Goal: Information Seeking & Learning: Learn about a topic

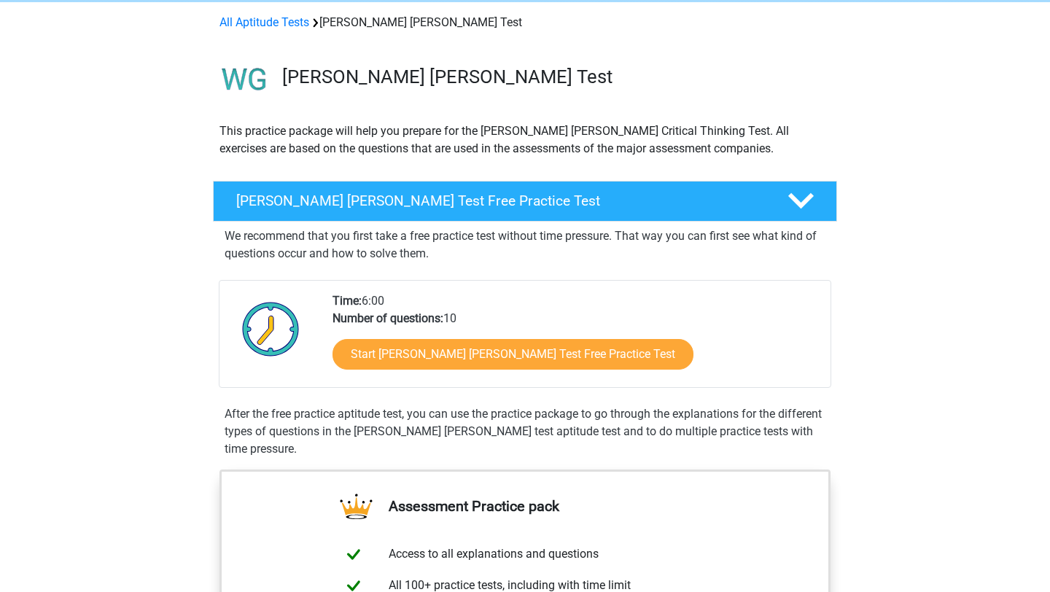
scroll to position [79, 0]
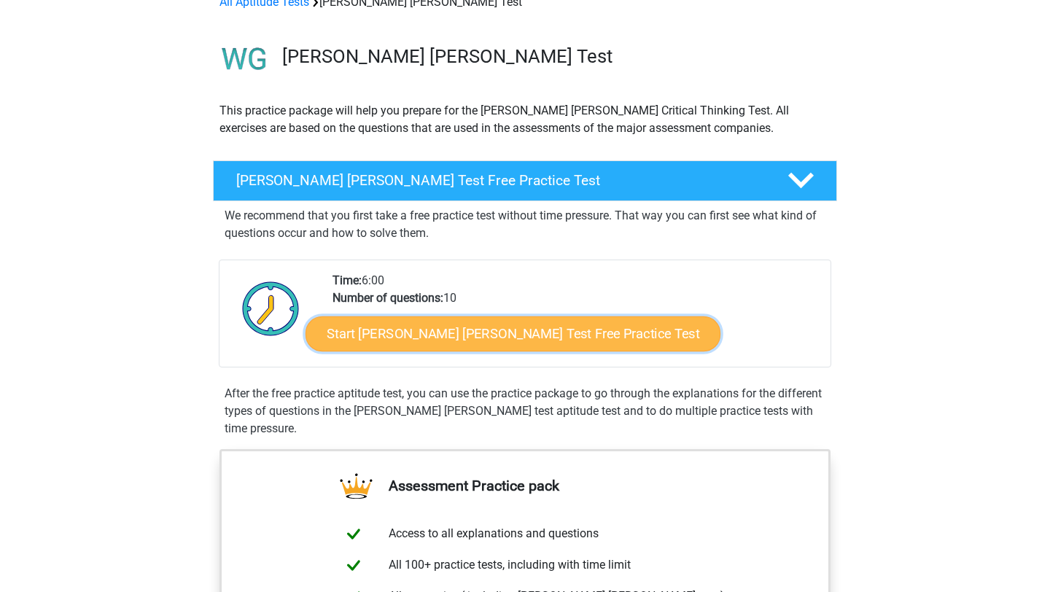
click at [486, 328] on link "Start Watson Glaser Test Free Practice Test" at bounding box center [512, 333] width 415 height 35
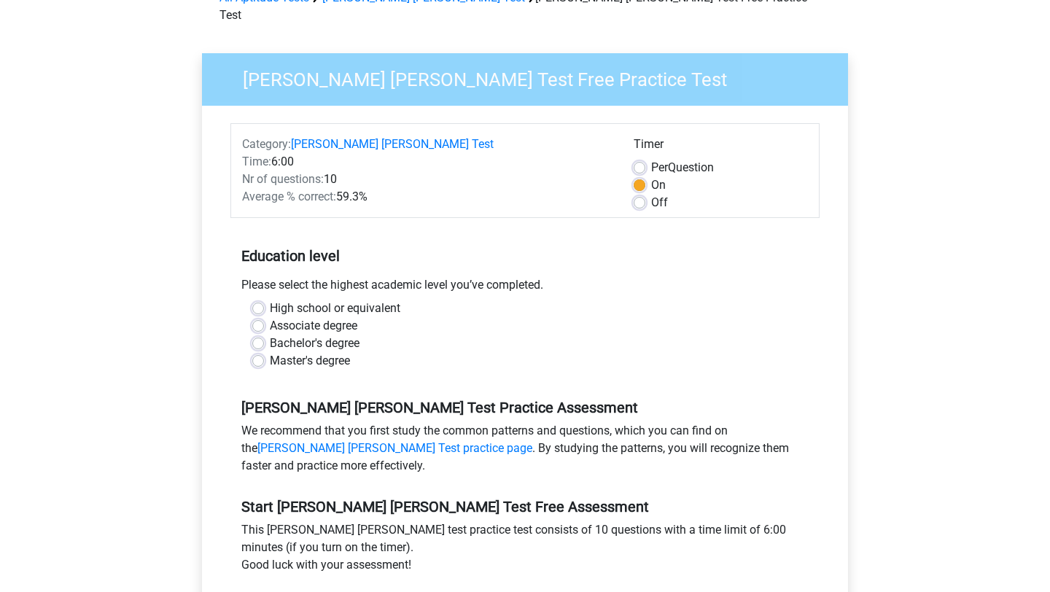
scroll to position [86, 0]
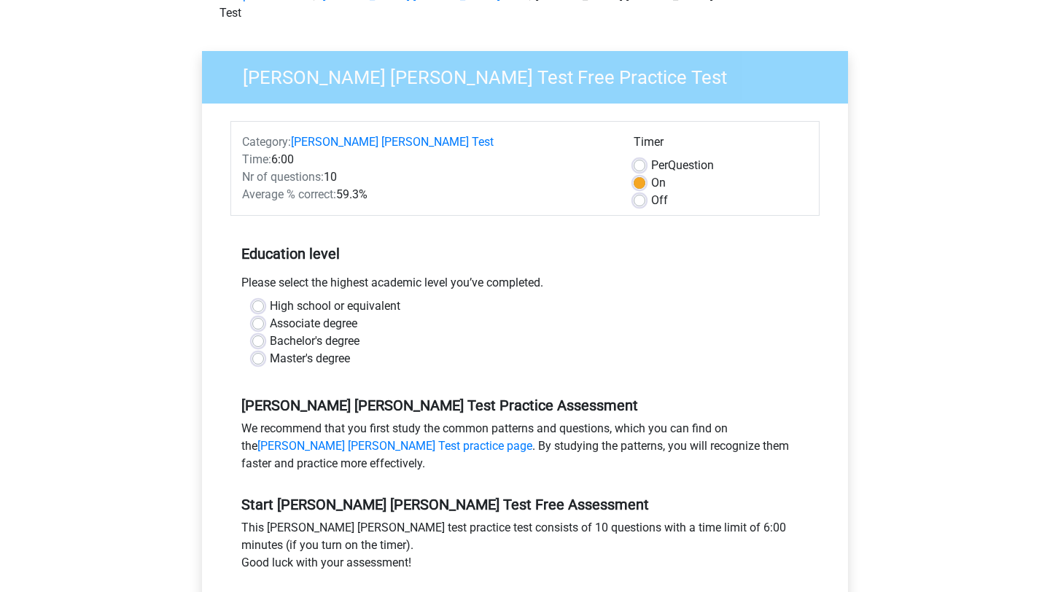
click at [328, 350] on label "Master's degree" at bounding box center [310, 358] width 80 height 17
click at [264, 350] on input "Master's degree" at bounding box center [258, 357] width 12 height 15
radio input "true"
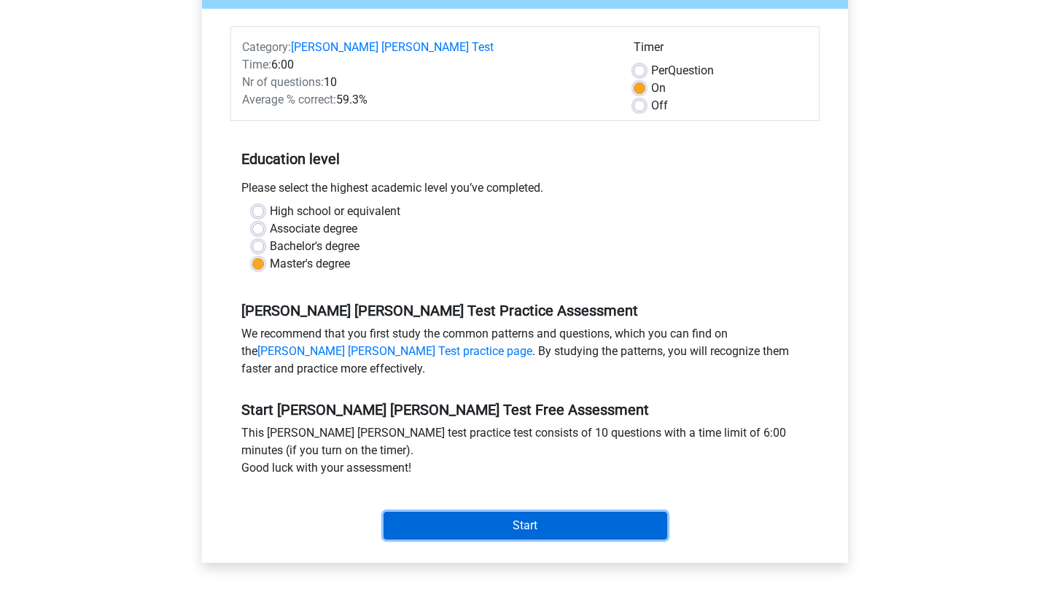
click at [526, 512] on input "Start" at bounding box center [525, 526] width 284 height 28
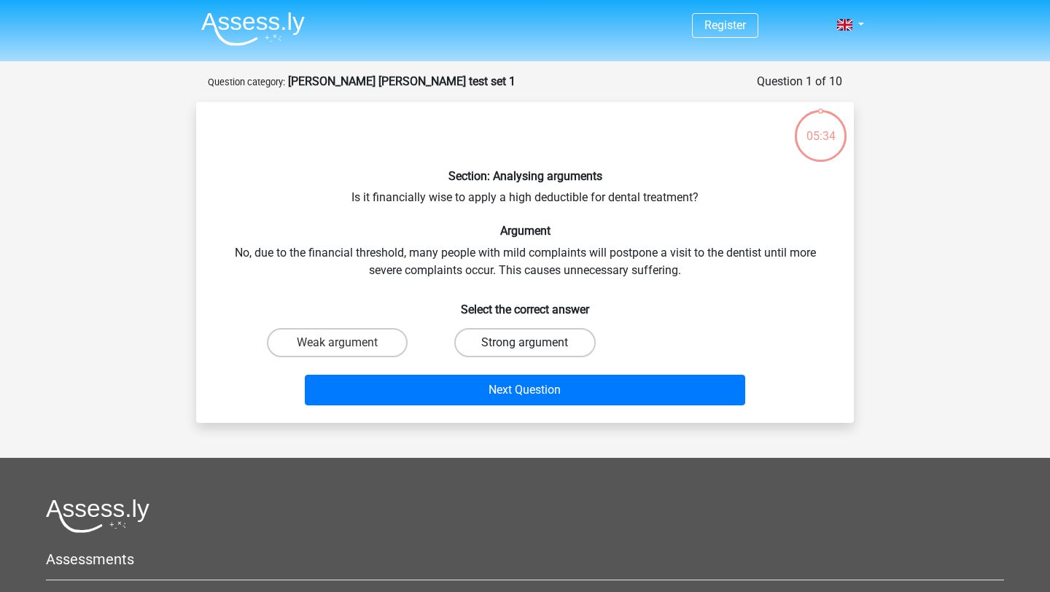
click at [554, 340] on label "Strong argument" at bounding box center [524, 342] width 141 height 29
click at [534, 343] on input "Strong argument" at bounding box center [529, 347] width 9 height 9
radio input "true"
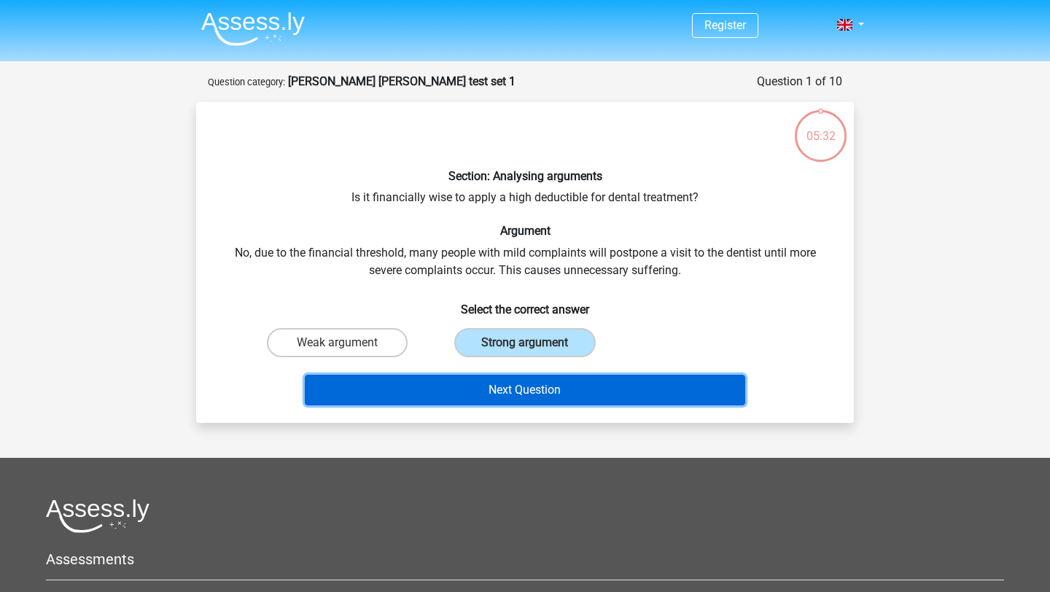
click at [551, 399] on button "Next Question" at bounding box center [525, 390] width 441 height 31
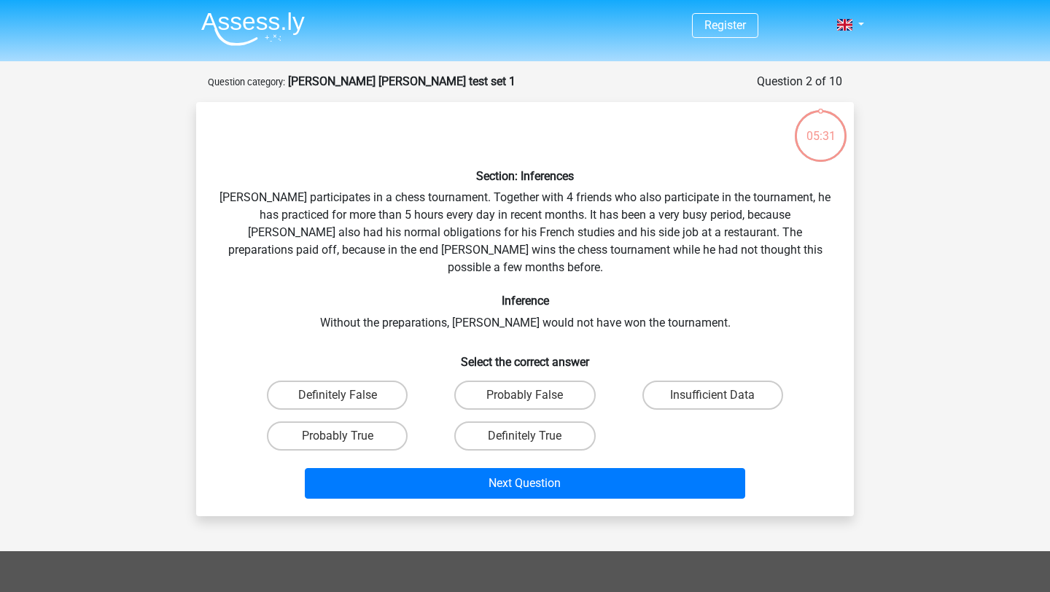
scroll to position [73, 0]
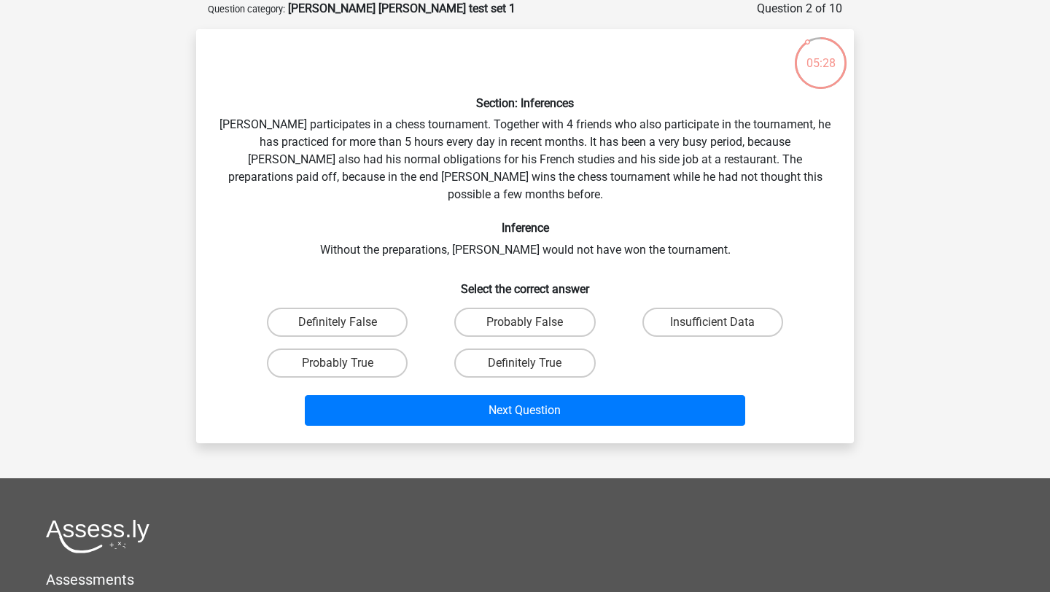
click at [550, 133] on div "Section: Inferences Pablo participates in a chess tournament. Together with 4 f…" at bounding box center [525, 236] width 646 height 391
click at [710, 308] on label "Insufficient Data" at bounding box center [712, 322] width 141 height 29
click at [712, 322] on input "Insufficient Data" at bounding box center [716, 326] width 9 height 9
radio input "true"
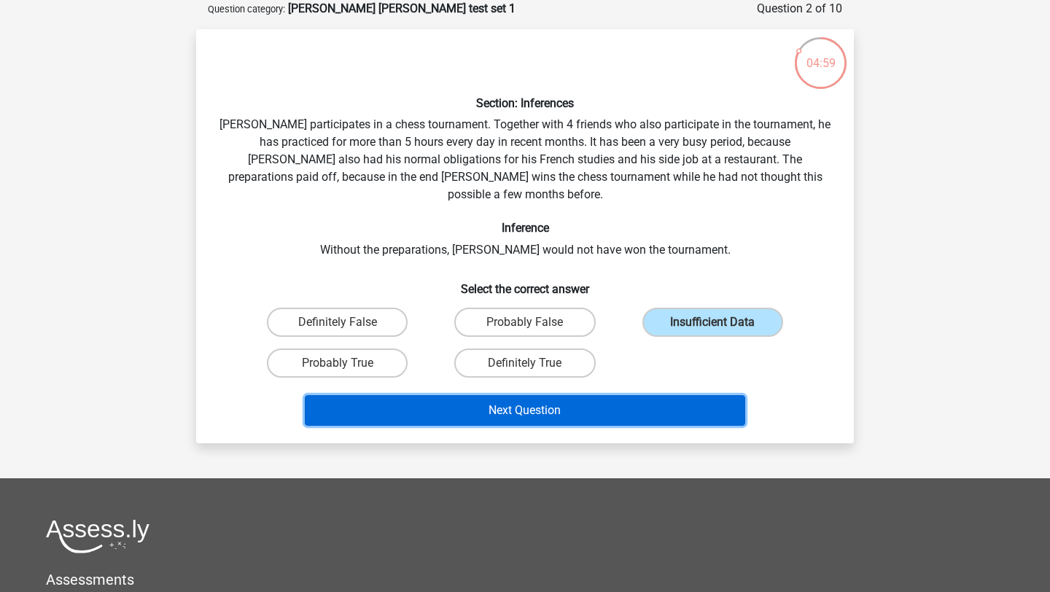
click at [597, 395] on button "Next Question" at bounding box center [525, 410] width 441 height 31
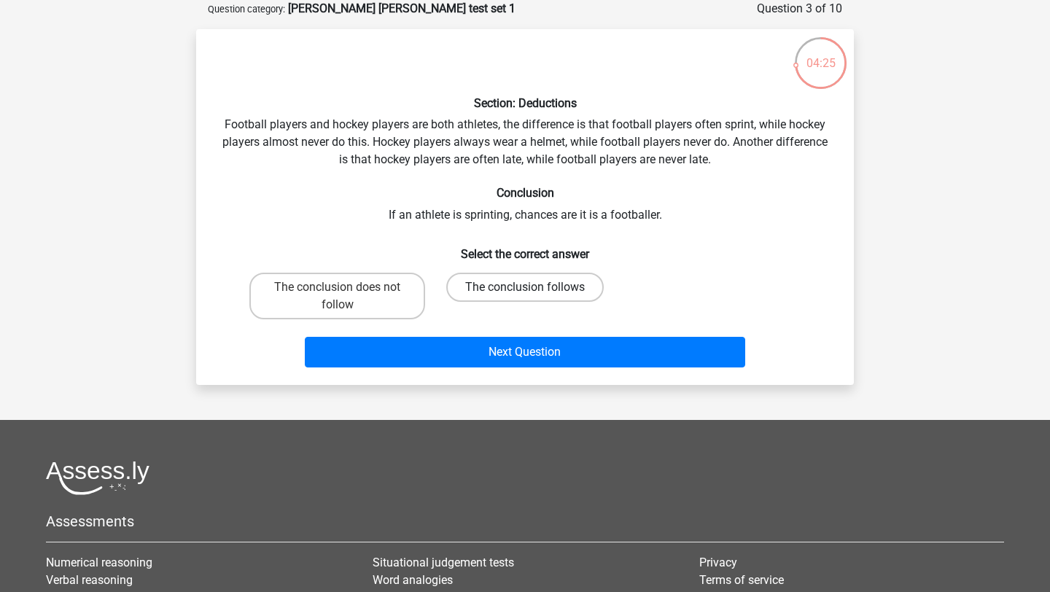
click at [583, 292] on label "The conclusion follows" at bounding box center [524, 287] width 157 height 29
click at [534, 292] on input "The conclusion follows" at bounding box center [529, 291] width 9 height 9
radio input "true"
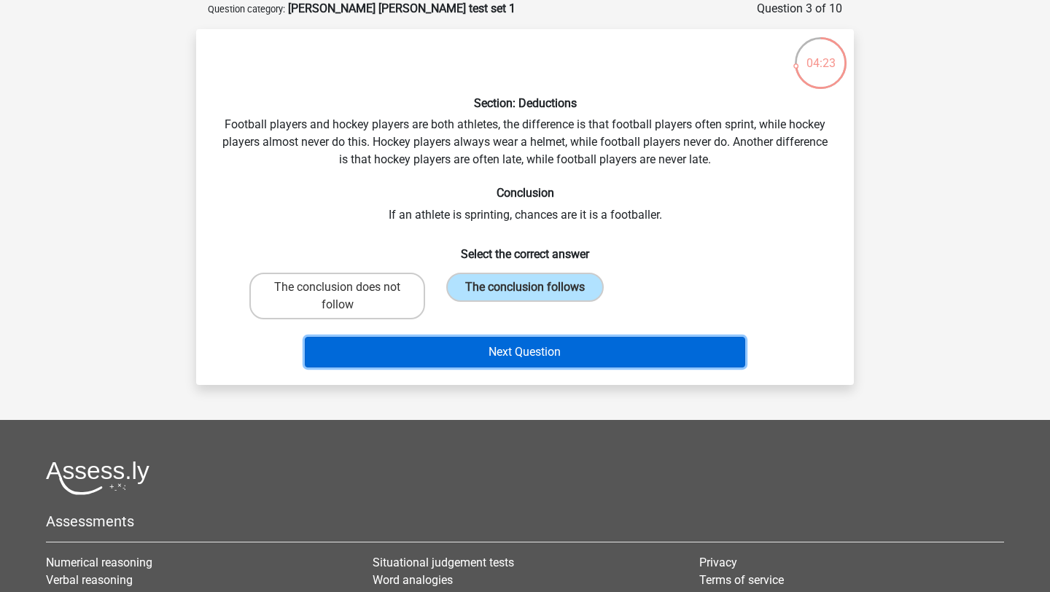
click at [591, 359] on button "Next Question" at bounding box center [525, 352] width 441 height 31
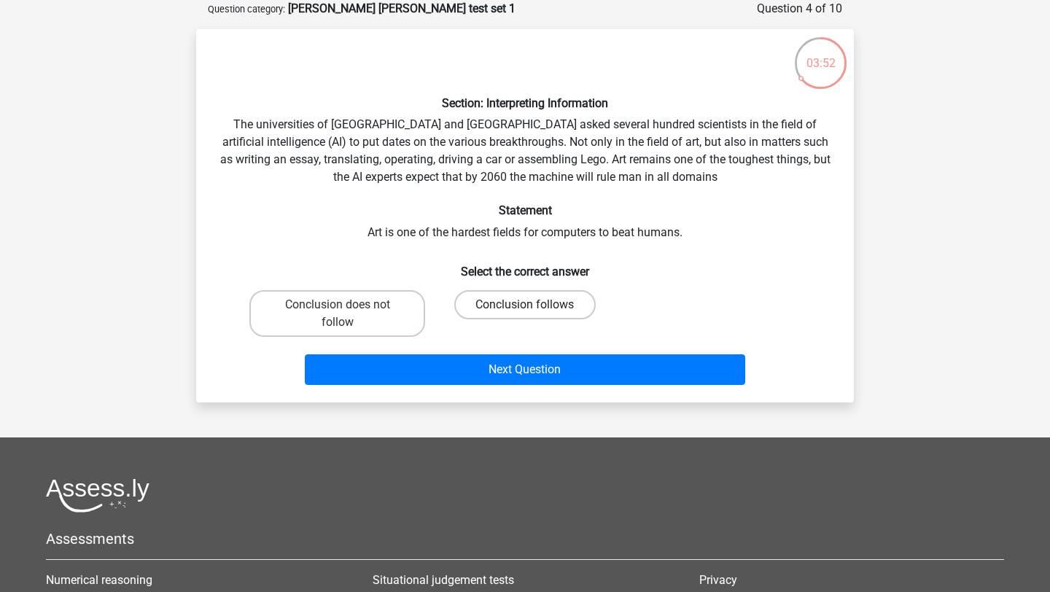
click at [496, 311] on label "Conclusion follows" at bounding box center [524, 304] width 141 height 29
click at [525, 311] on input "Conclusion follows" at bounding box center [529, 309] width 9 height 9
radio input "true"
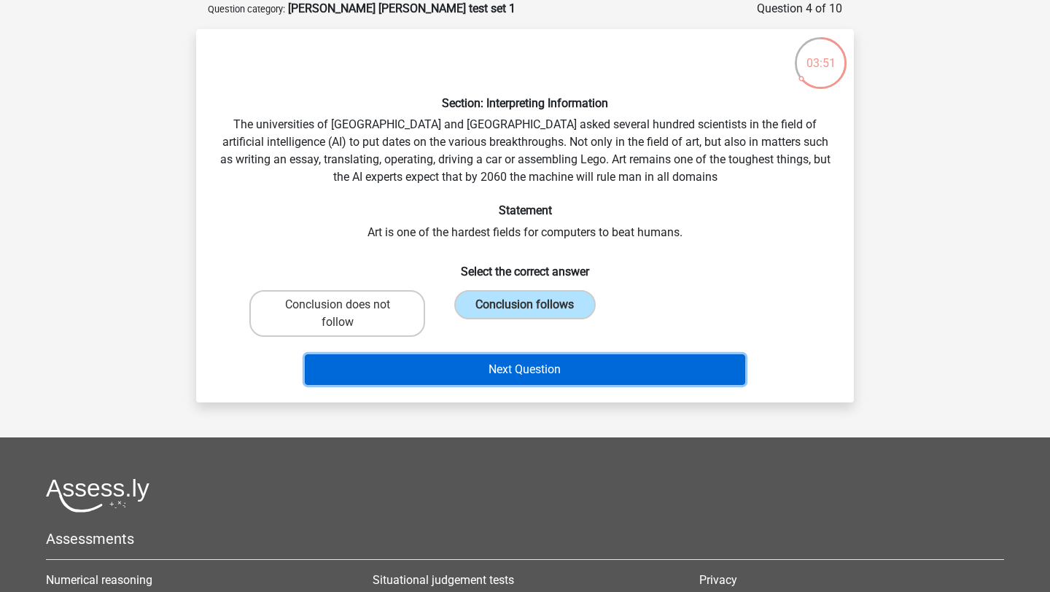
click at [526, 369] on button "Next Question" at bounding box center [525, 369] width 441 height 31
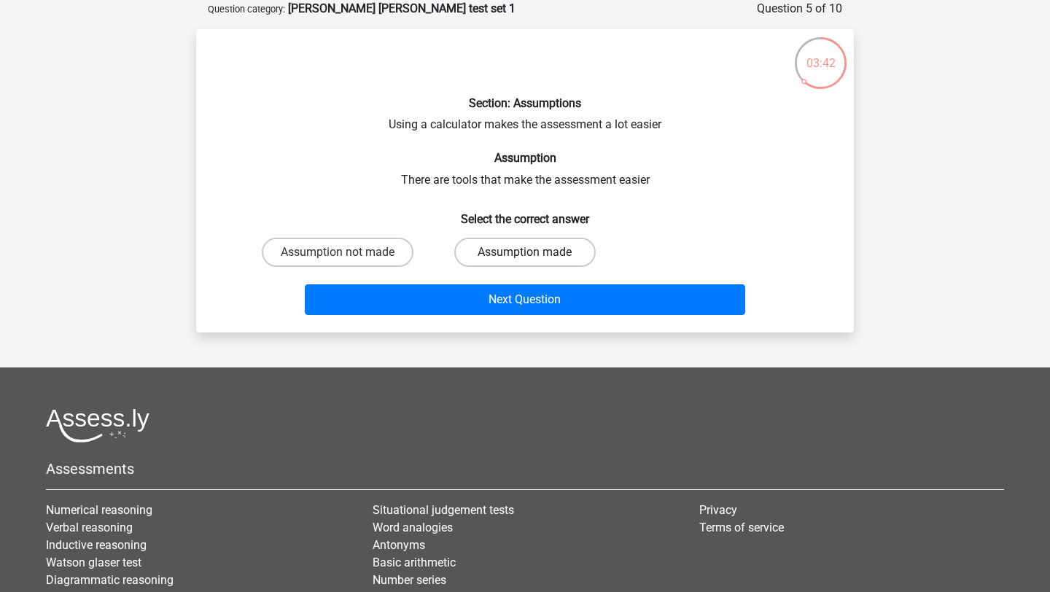
click at [513, 251] on label "Assumption made" at bounding box center [524, 252] width 141 height 29
click at [525, 252] on input "Assumption made" at bounding box center [529, 256] width 9 height 9
radio input "true"
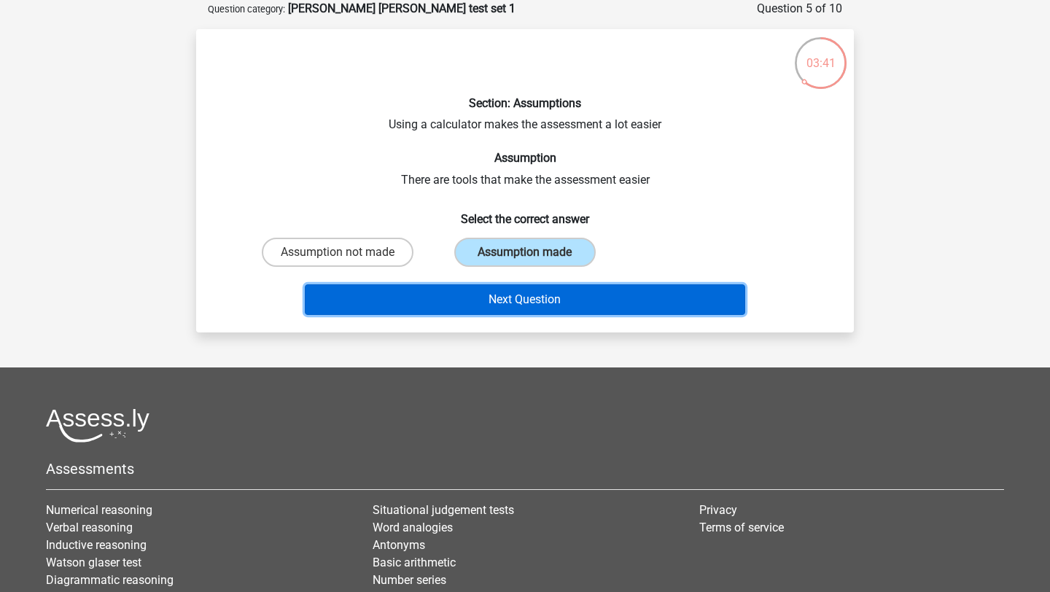
click at [510, 302] on button "Next Question" at bounding box center [525, 299] width 441 height 31
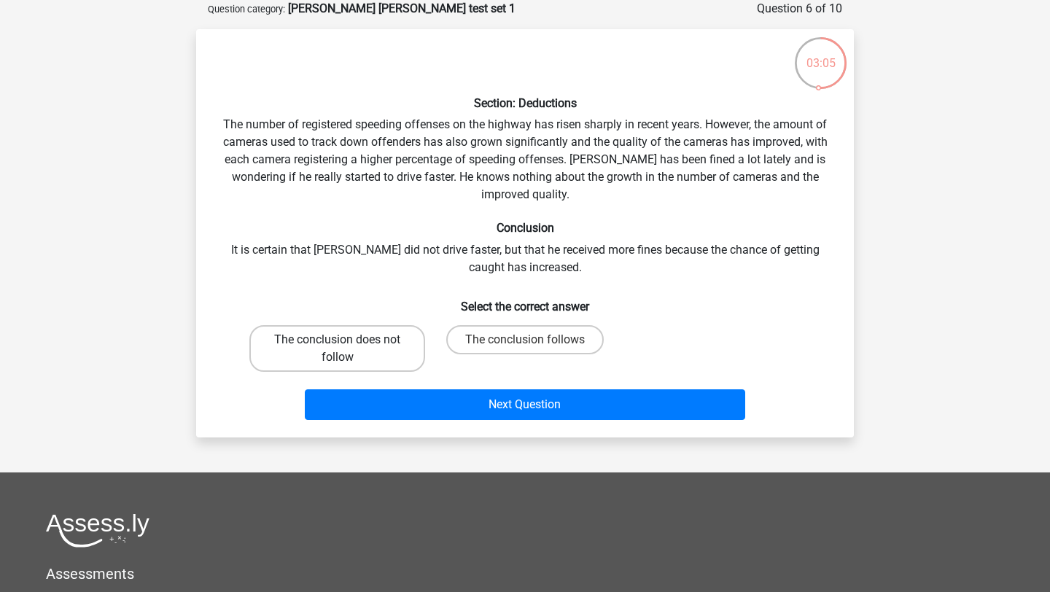
click at [381, 347] on label "The conclusion does not follow" at bounding box center [337, 348] width 176 height 47
click at [347, 347] on input "The conclusion does not follow" at bounding box center [342, 344] width 9 height 9
radio input "true"
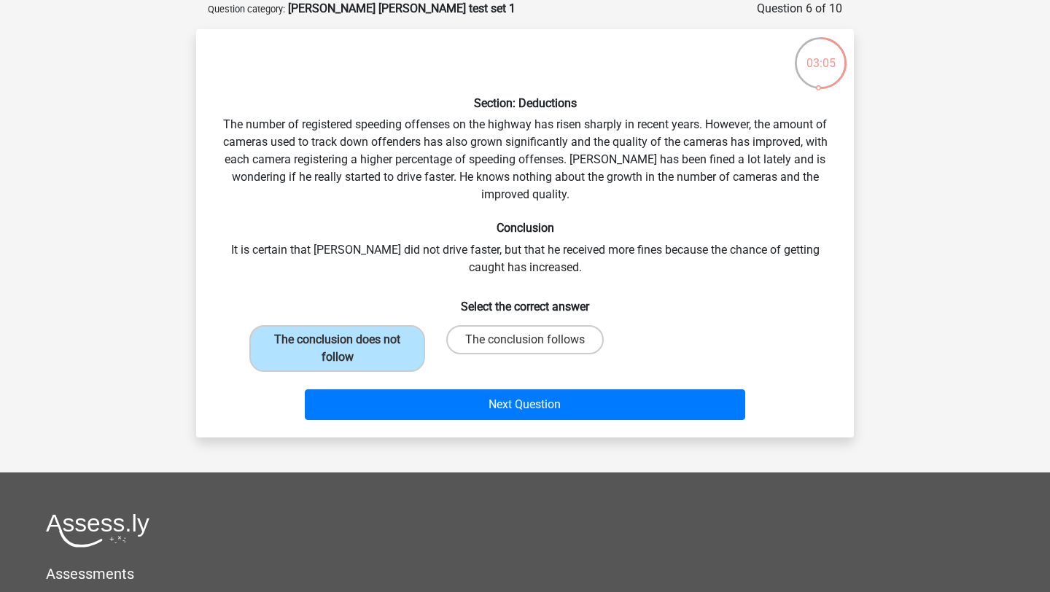
click at [487, 386] on div "Next Question" at bounding box center [524, 402] width 611 height 48
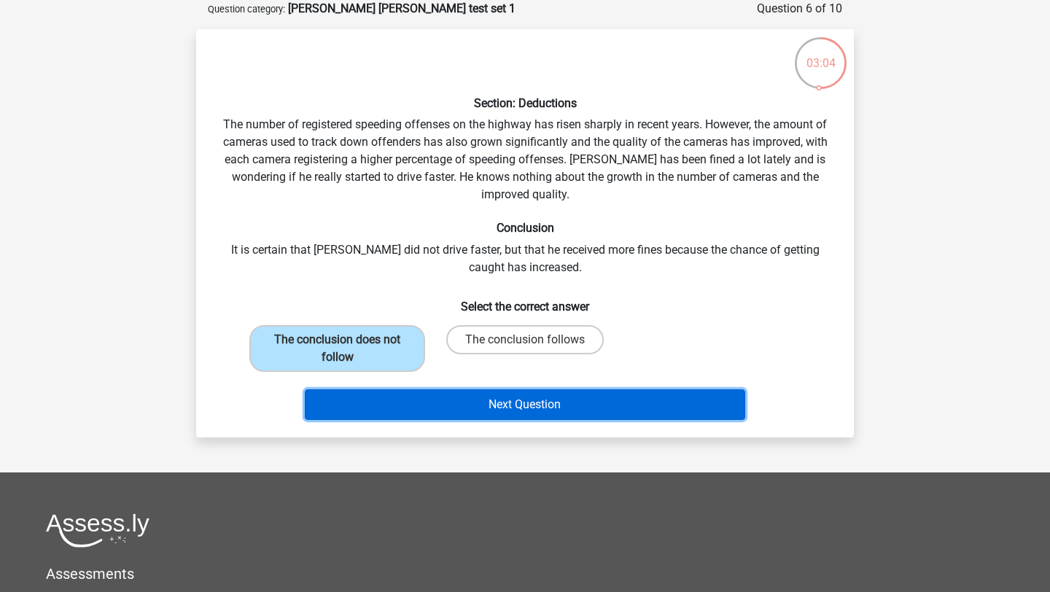
click at [488, 399] on button "Next Question" at bounding box center [525, 404] width 441 height 31
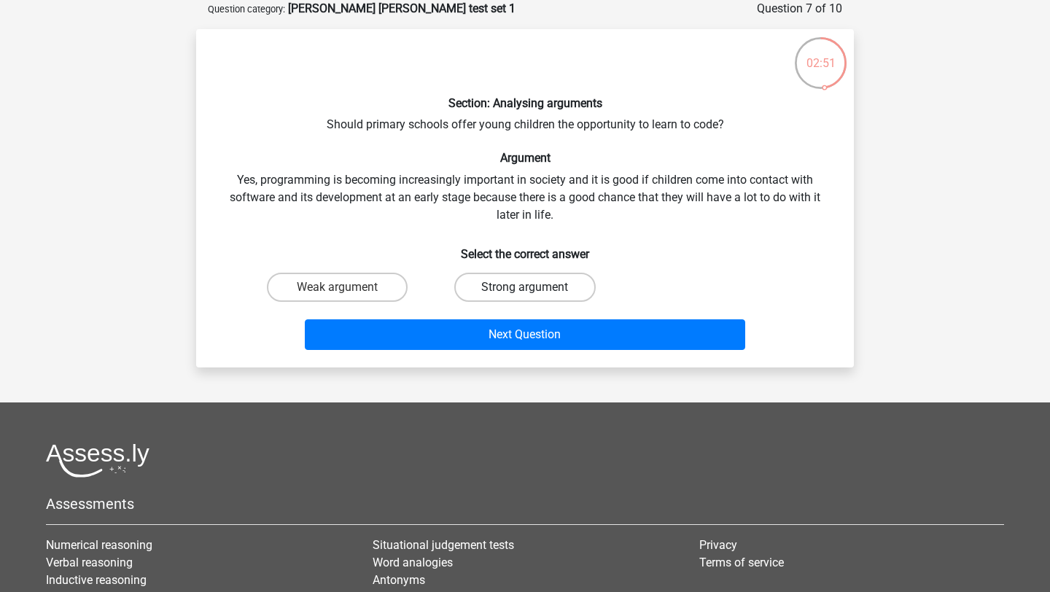
click at [526, 273] on label "Strong argument" at bounding box center [524, 287] width 141 height 29
click at [526, 287] on input "Strong argument" at bounding box center [529, 291] width 9 height 9
radio input "true"
click at [526, 295] on input "Strong argument" at bounding box center [529, 291] width 9 height 9
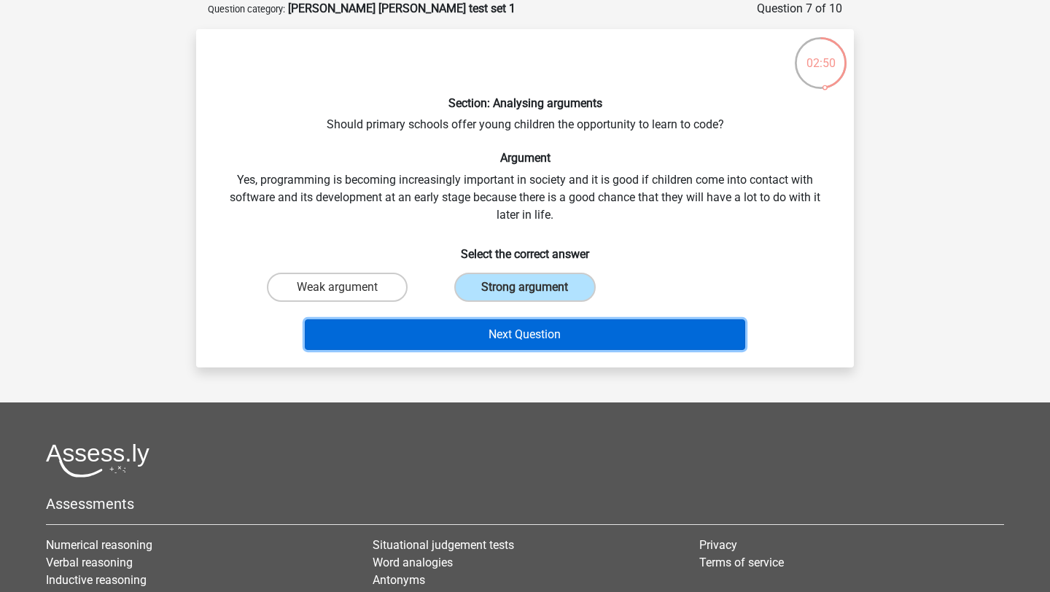
click at [537, 346] on button "Next Question" at bounding box center [525, 334] width 441 height 31
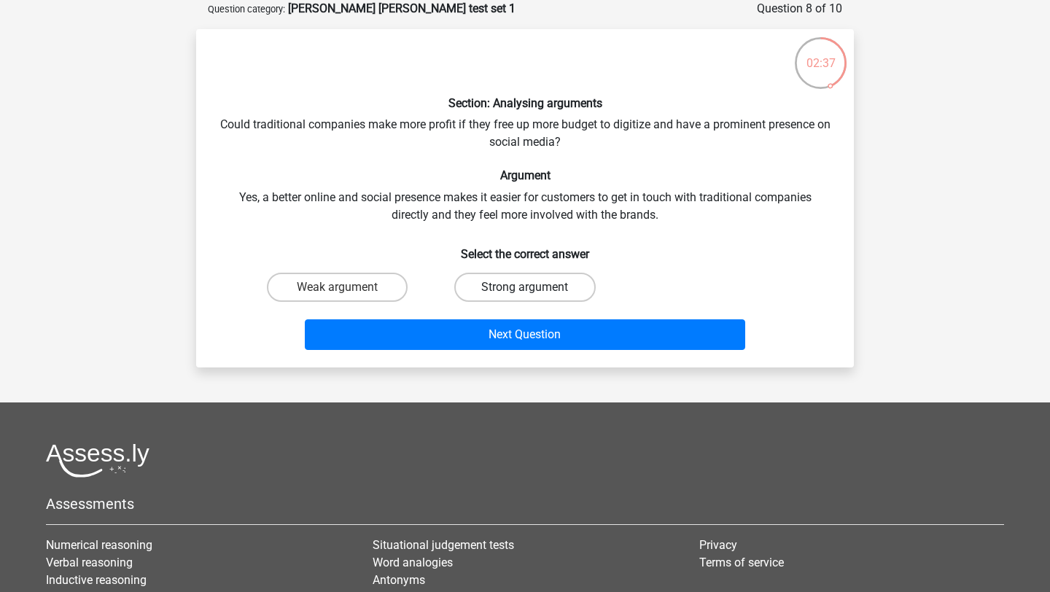
click at [538, 281] on label "Strong argument" at bounding box center [524, 287] width 141 height 29
click at [534, 287] on input "Strong argument" at bounding box center [529, 291] width 9 height 9
radio input "true"
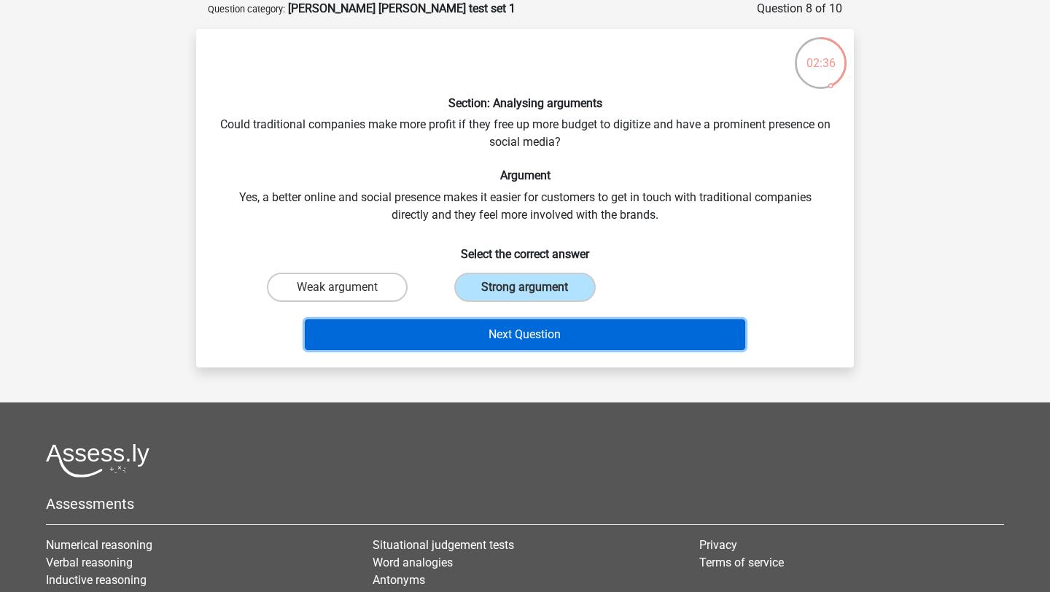
click at [567, 339] on button "Next Question" at bounding box center [525, 334] width 441 height 31
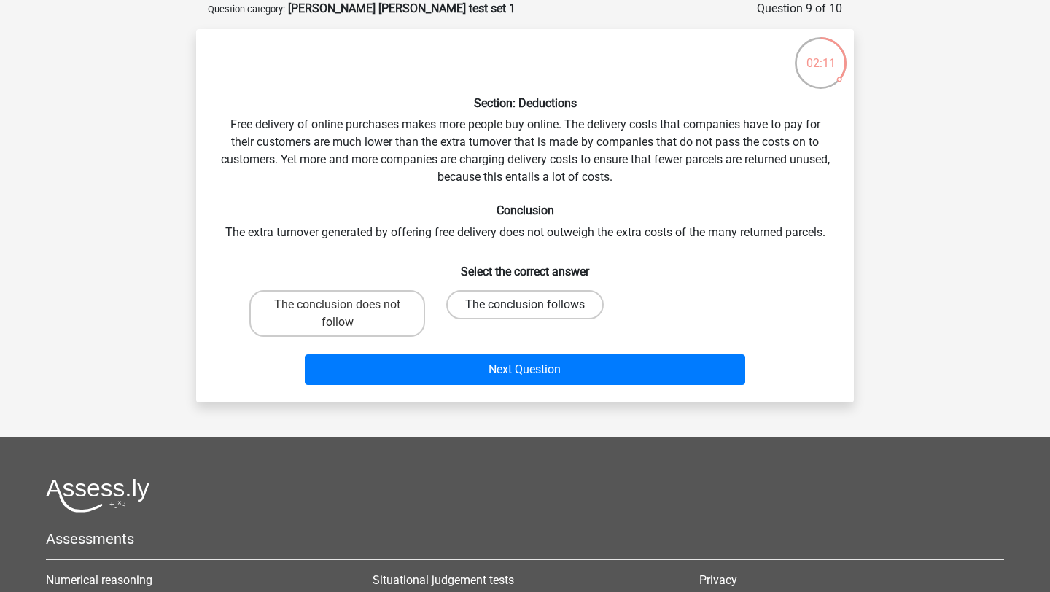
click at [561, 308] on label "The conclusion follows" at bounding box center [524, 304] width 157 height 29
click at [534, 308] on input "The conclusion follows" at bounding box center [529, 309] width 9 height 9
radio input "true"
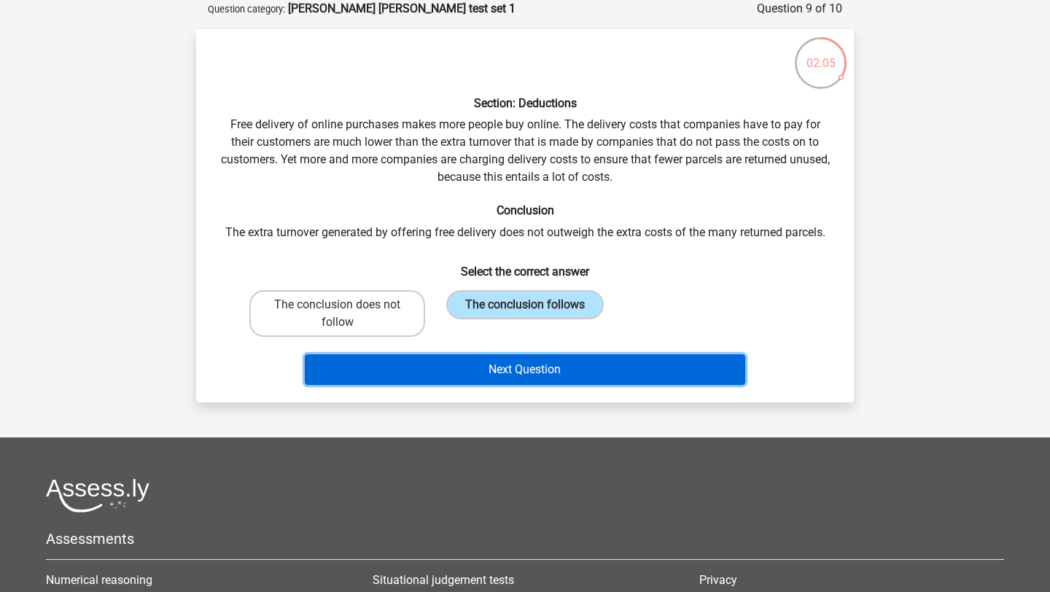
click at [570, 366] on button "Next Question" at bounding box center [525, 369] width 441 height 31
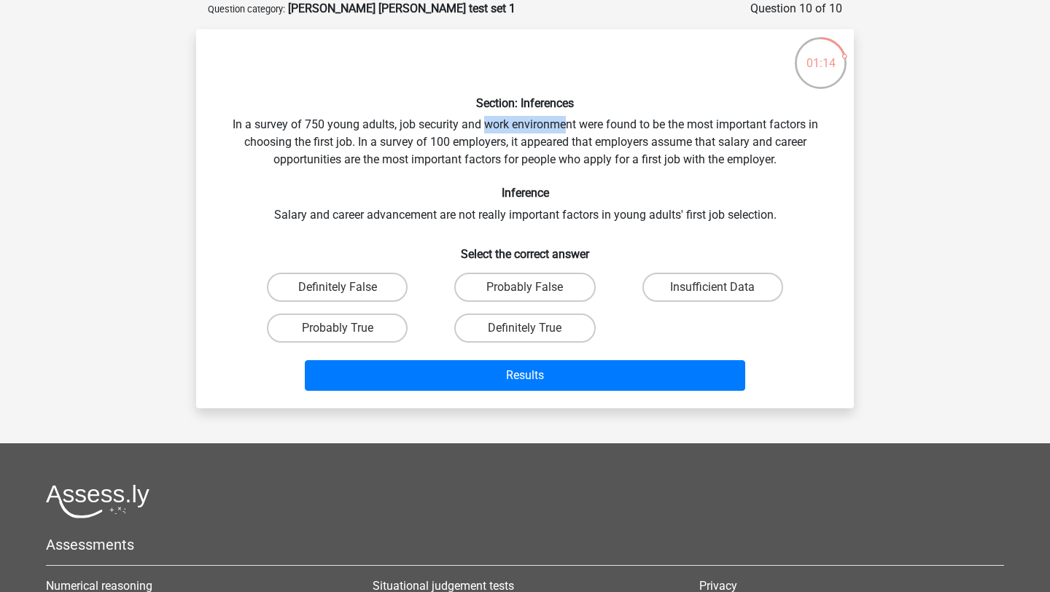
drag, startPoint x: 485, startPoint y: 126, endPoint x: 564, endPoint y: 117, distance: 79.9
click at [564, 117] on div "Section: Inferences In a survey of 750 young adults, job security and work envi…" at bounding box center [525, 219] width 646 height 356
click at [731, 294] on label "Insufficient Data" at bounding box center [712, 287] width 141 height 29
click at [722, 294] on input "Insufficient Data" at bounding box center [716, 291] width 9 height 9
radio input "true"
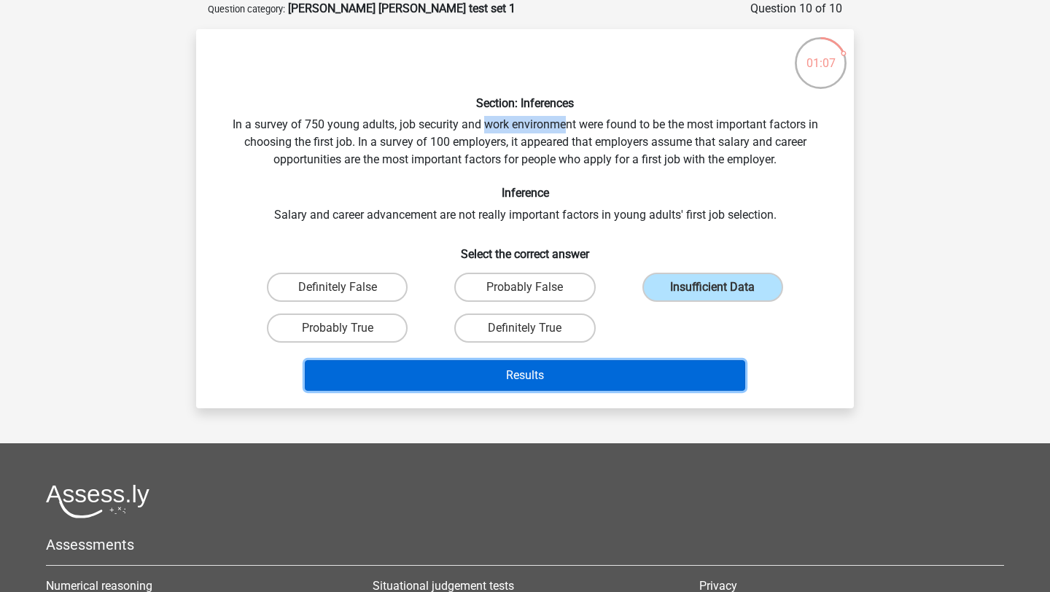
click at [663, 379] on button "Results" at bounding box center [525, 375] width 441 height 31
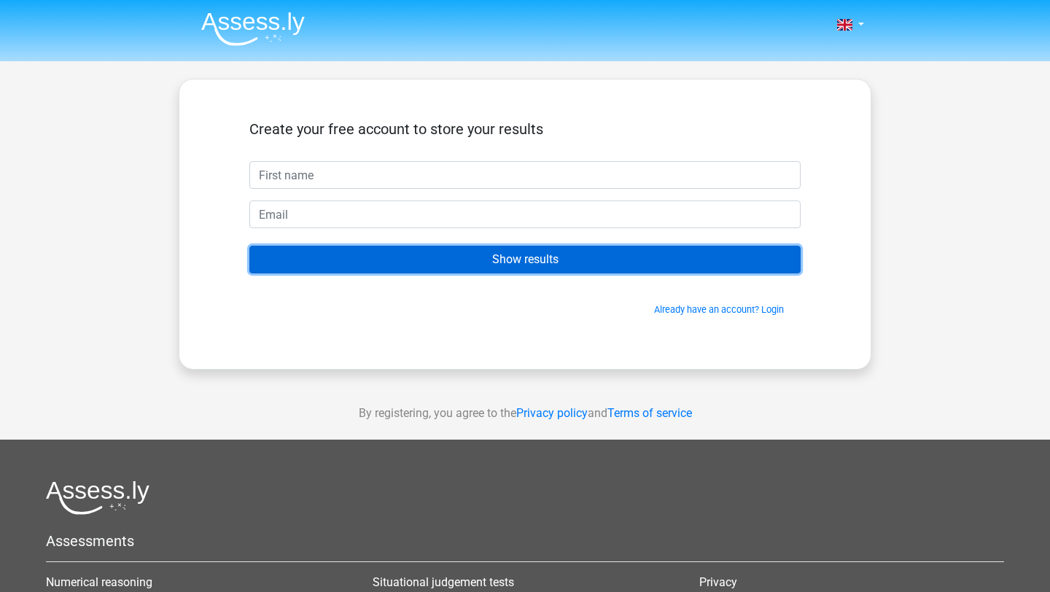
click at [649, 270] on input "Show results" at bounding box center [524, 260] width 551 height 28
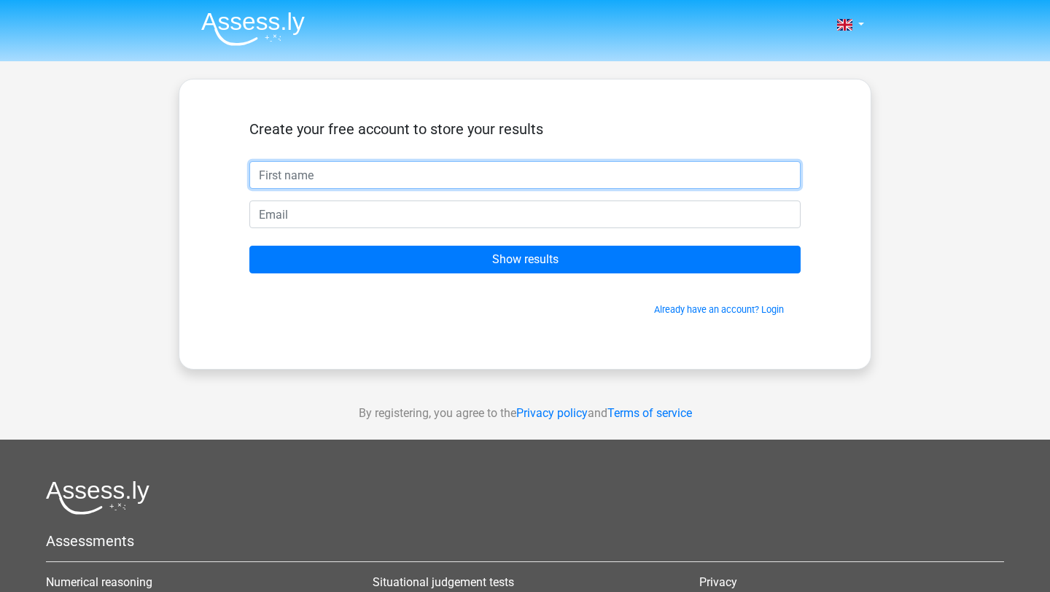
click at [609, 178] on input "text" at bounding box center [524, 175] width 551 height 28
type input "[PERSON_NAME]"
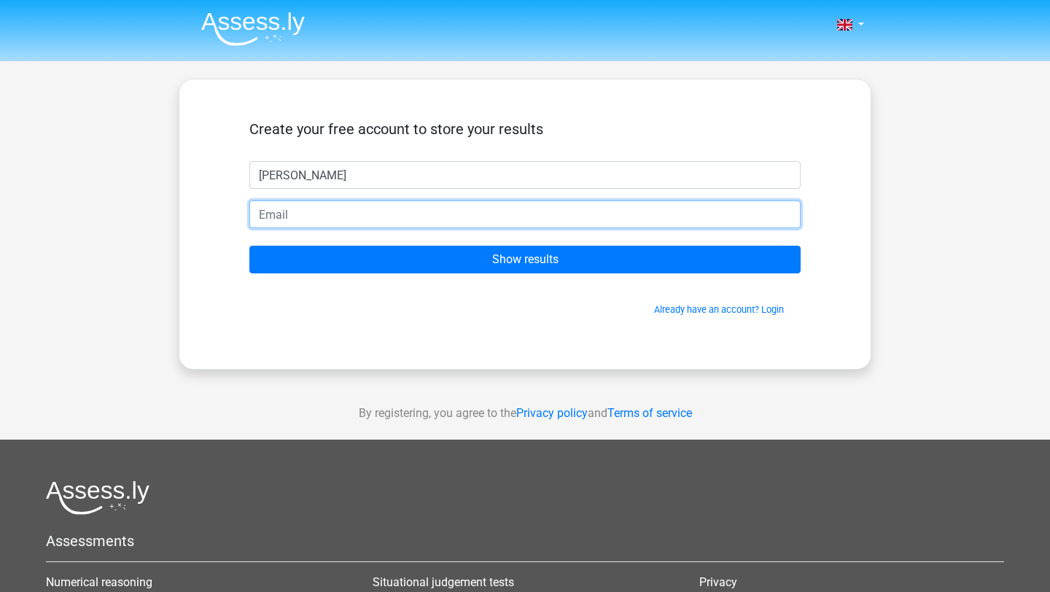
click at [386, 218] on input "email" at bounding box center [524, 214] width 551 height 28
type input "alperen08027@gmail.com"
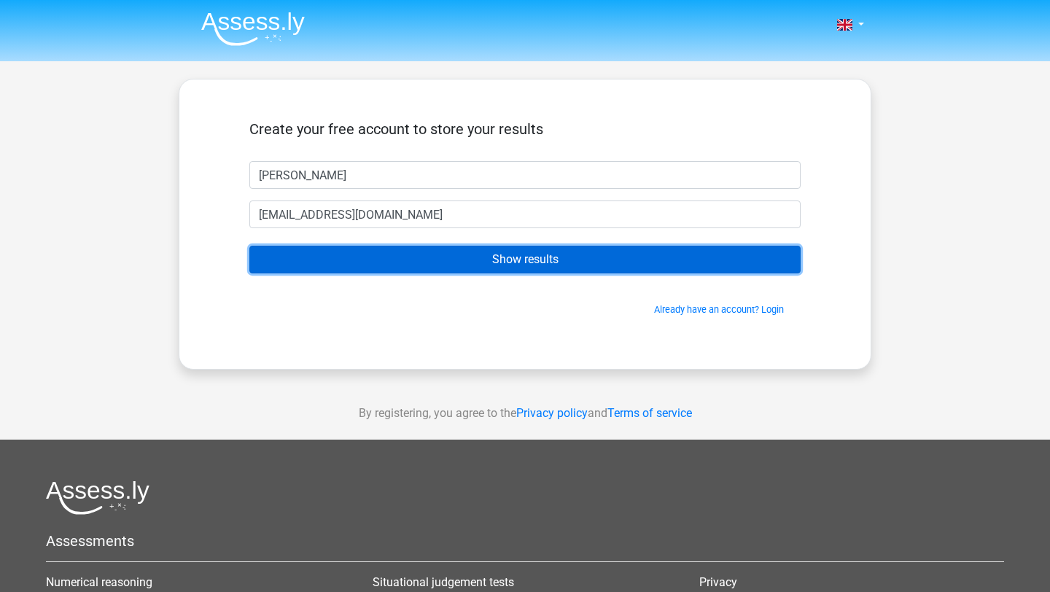
click at [532, 265] on input "Show results" at bounding box center [524, 260] width 551 height 28
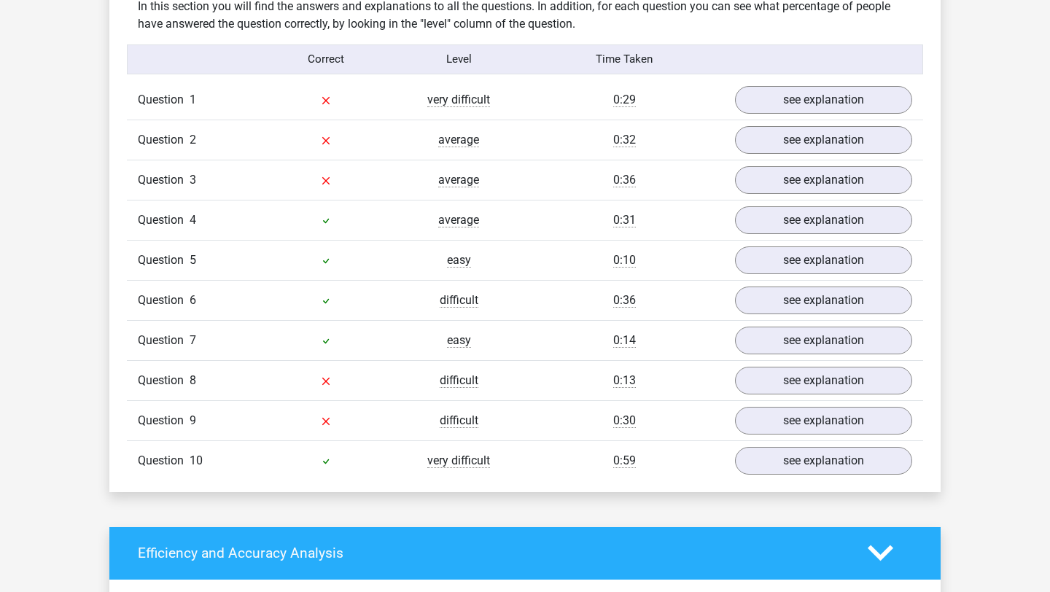
scroll to position [1155, 0]
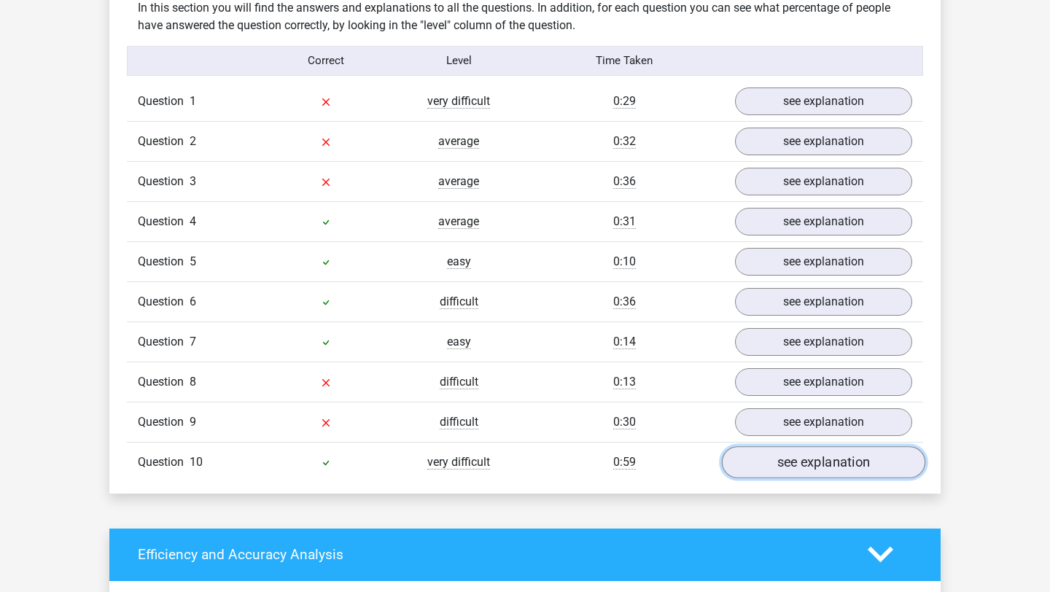
click at [783, 453] on link "see explanation" at bounding box center [823, 462] width 203 height 32
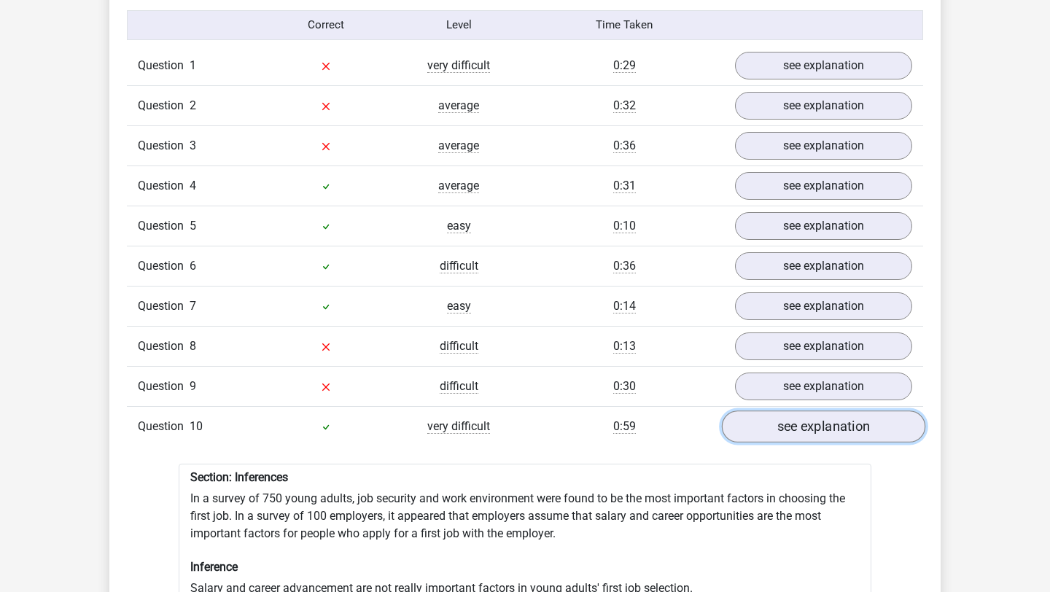
scroll to position [1173, 0]
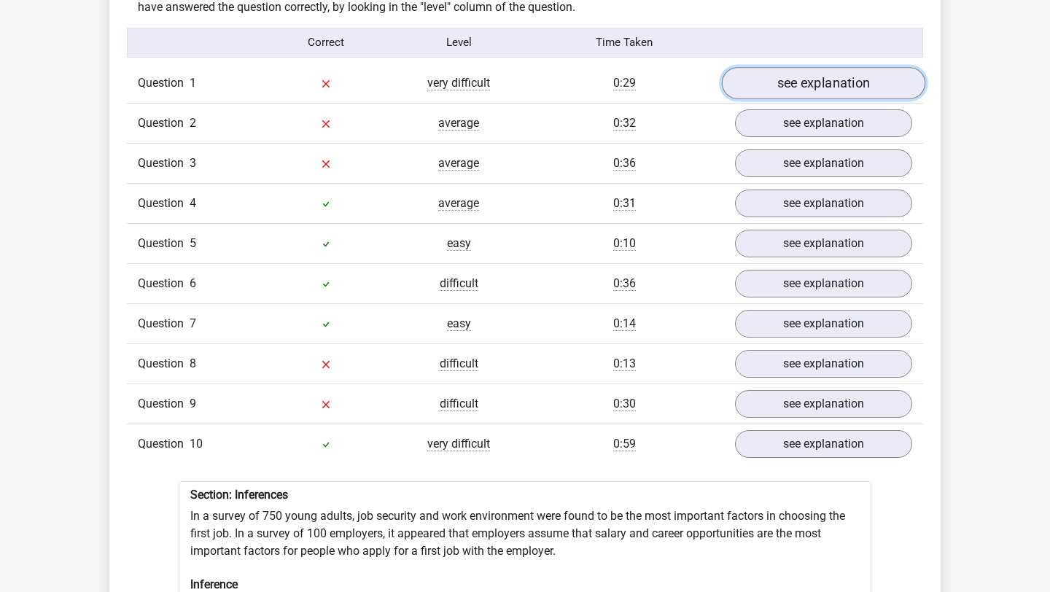
click at [876, 78] on link "see explanation" at bounding box center [823, 83] width 203 height 32
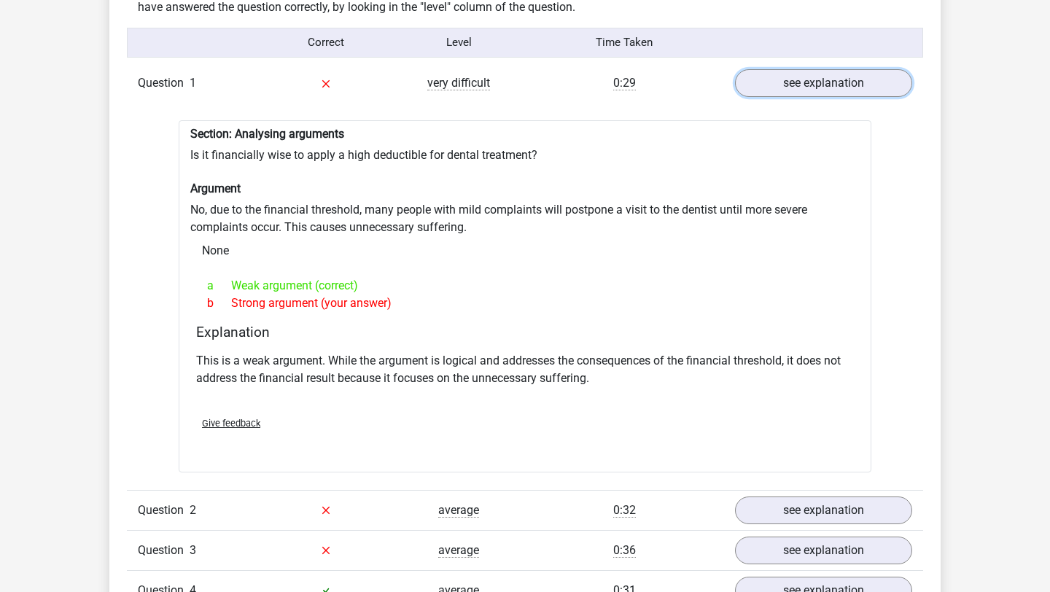
scroll to position [1174, 0]
click at [822, 494] on link "see explanation" at bounding box center [823, 510] width 203 height 32
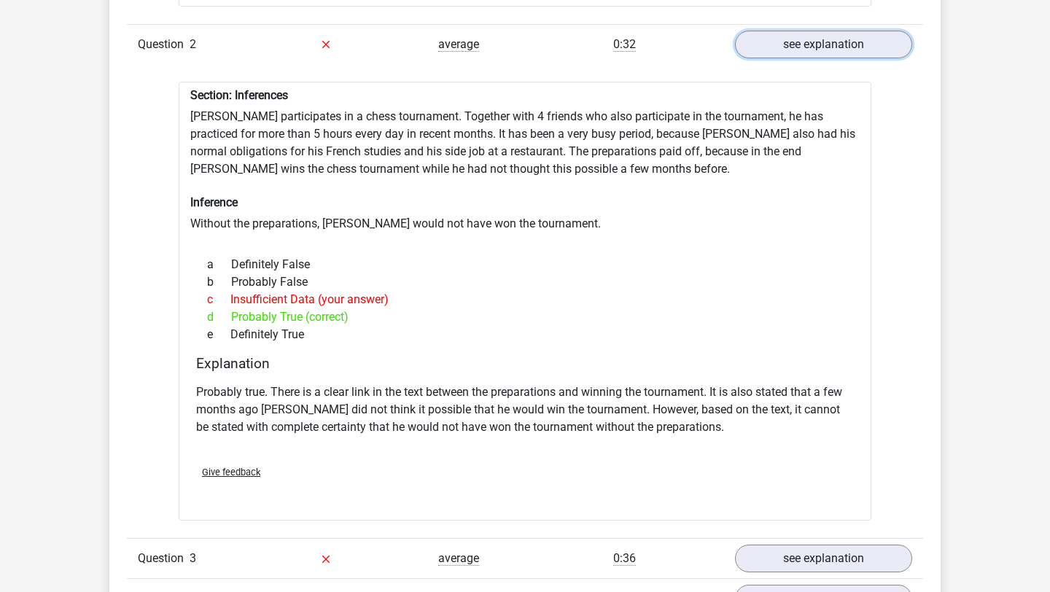
scroll to position [1645, 0]
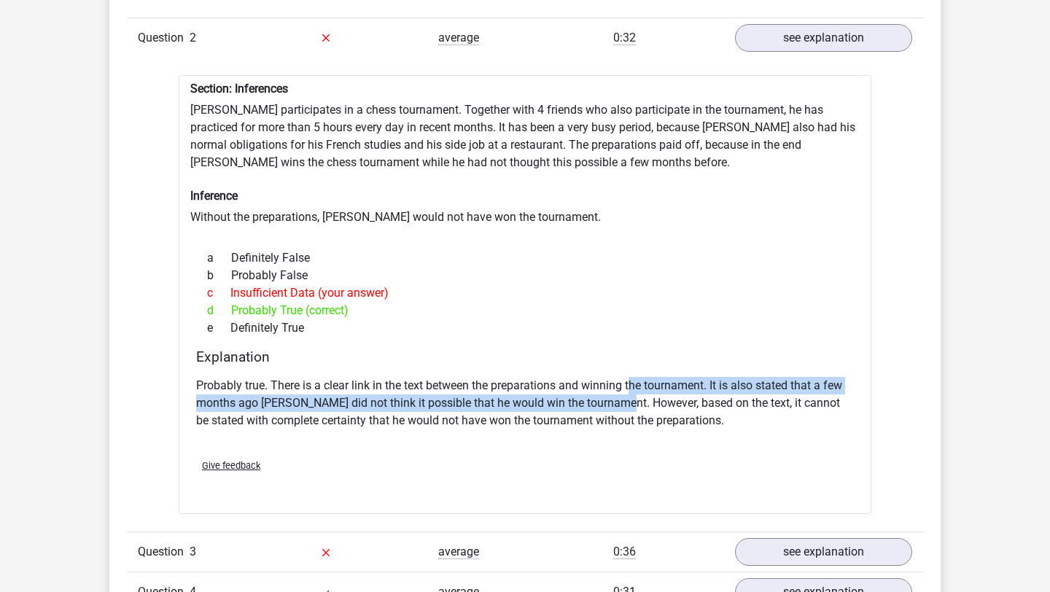
drag, startPoint x: 631, startPoint y: 373, endPoint x: 626, endPoint y: 393, distance: 20.5
click at [626, 393] on p "Probably true. There is a clear link in the text between the preparations and w…" at bounding box center [525, 403] width 658 height 52
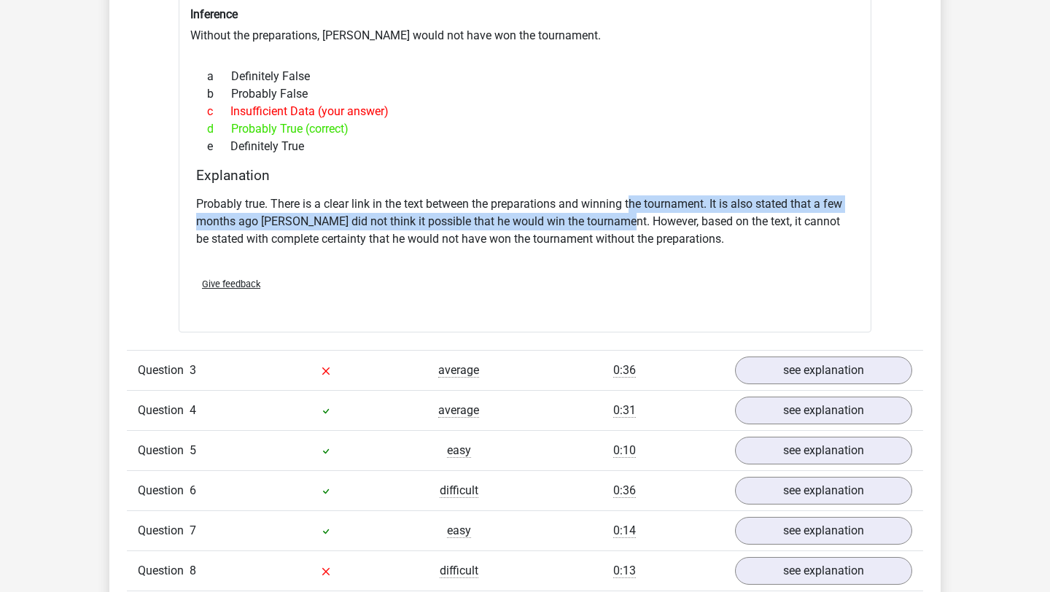
scroll to position [1828, 0]
click at [813, 371] on link "see explanation" at bounding box center [823, 370] width 203 height 32
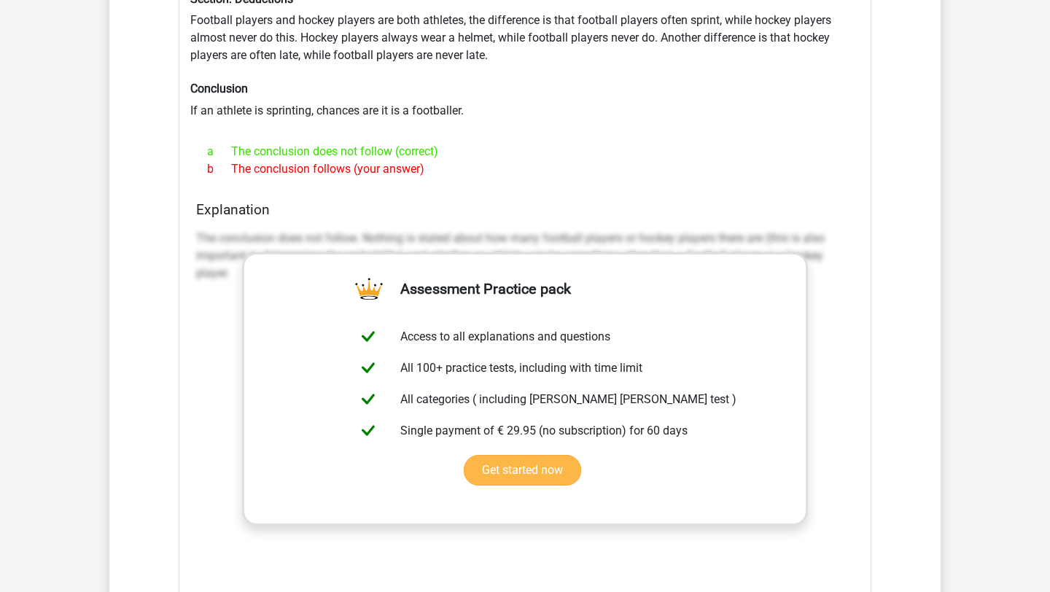
scroll to position [2251, 0]
